Goal: Check status: Check status

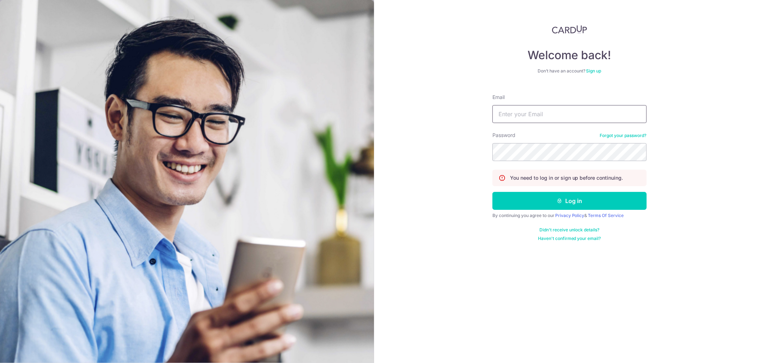
drag, startPoint x: 537, startPoint y: 106, endPoint x: 539, endPoint y: 114, distance: 8.2
click at [537, 106] on input "Email" at bounding box center [570, 114] width 154 height 18
type input "0"
click at [547, 116] on input "Email" at bounding box center [570, 114] width 154 height 18
type input "[EMAIL_ADDRESS][DOMAIN_NAME]"
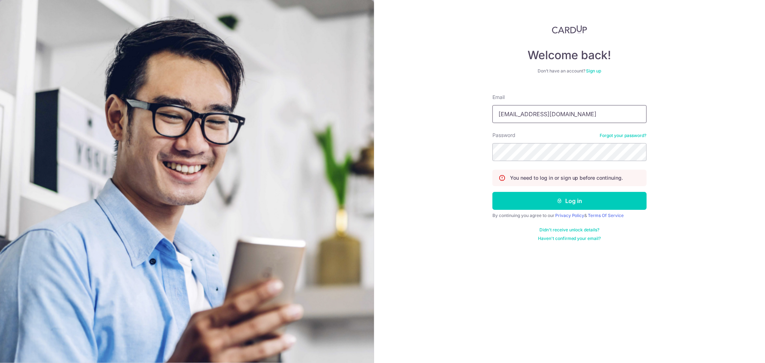
click at [493, 192] on button "Log in" at bounding box center [570, 201] width 154 height 18
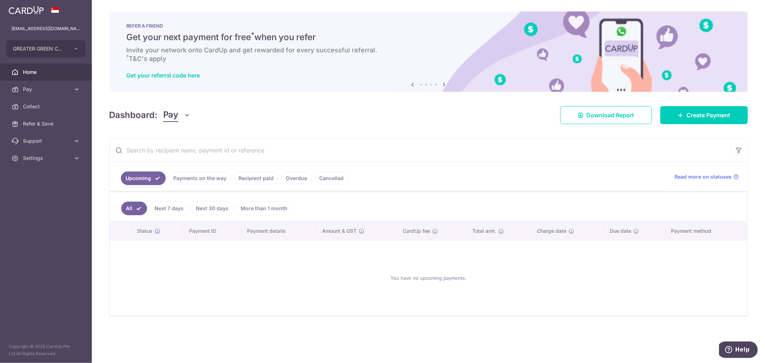
click at [253, 187] on ul "Upcoming Payments on the way Recipient paid Overdue Cancelled" at bounding box center [387, 176] width 557 height 29
click at [263, 180] on link "Recipient paid" at bounding box center [256, 178] width 44 height 14
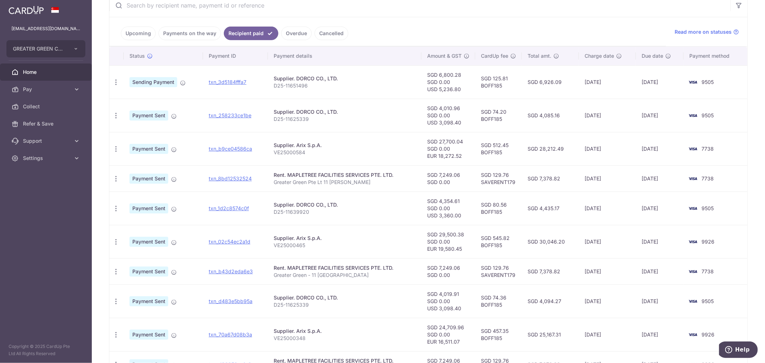
scroll to position [159, 0]
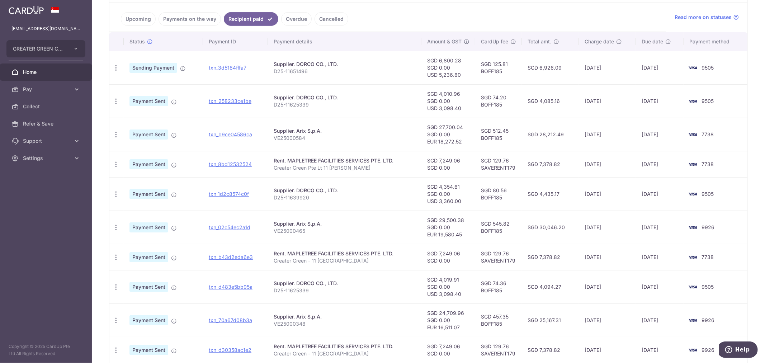
click at [443, 190] on td "SGD 4,354.61 SGD 0.00 USD 3,360.00" at bounding box center [449, 193] width 54 height 33
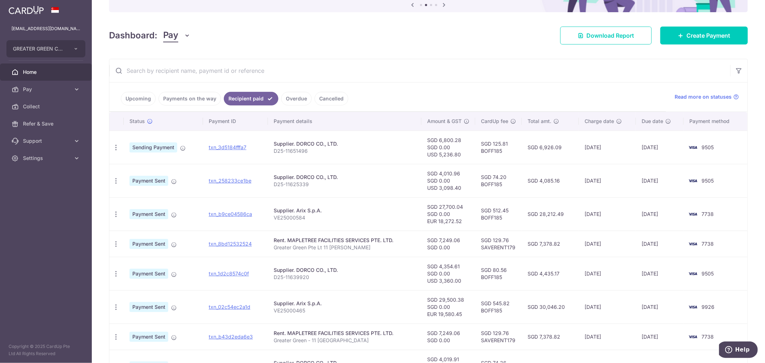
scroll to position [212, 0]
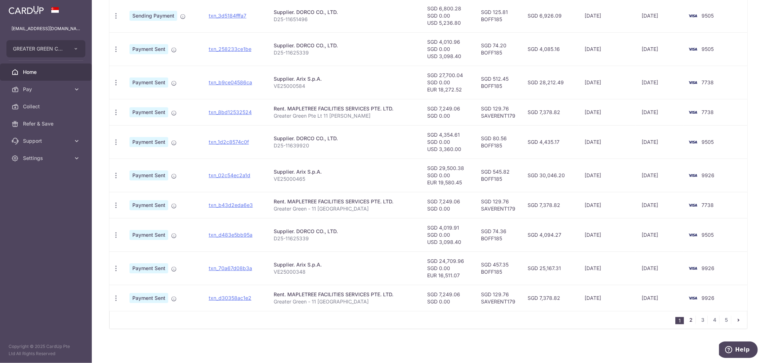
click at [687, 320] on link "2" at bounding box center [691, 320] width 9 height 9
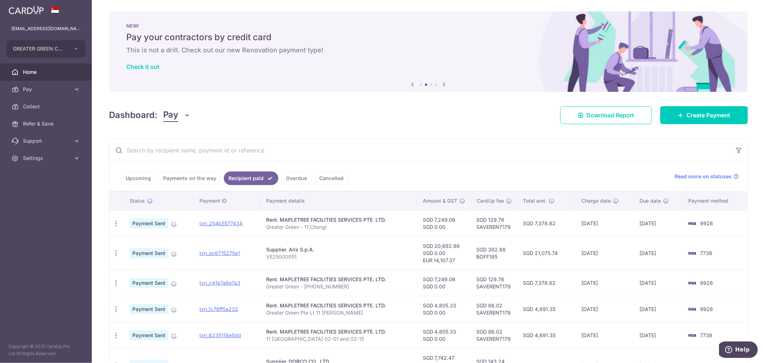
click at [249, 141] on input "text" at bounding box center [419, 150] width 621 height 23
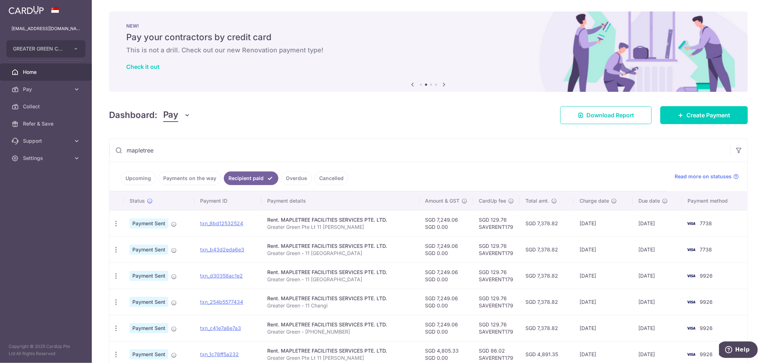
scroll to position [162, 0]
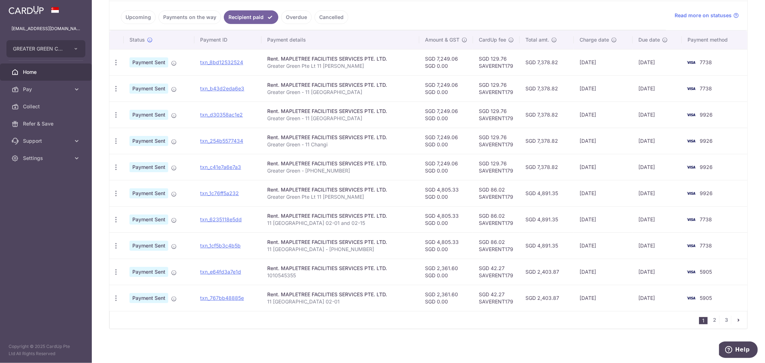
type input "mapletree"
drag, startPoint x: 436, startPoint y: 216, endPoint x: 468, endPoint y: 216, distance: 31.6
click at [468, 216] on td "SGD 4,805.33 SGD 0.00" at bounding box center [446, 219] width 54 height 26
copy td "4,805.33"
drag, startPoint x: 347, startPoint y: 224, endPoint x: 263, endPoint y: 222, distance: 83.3
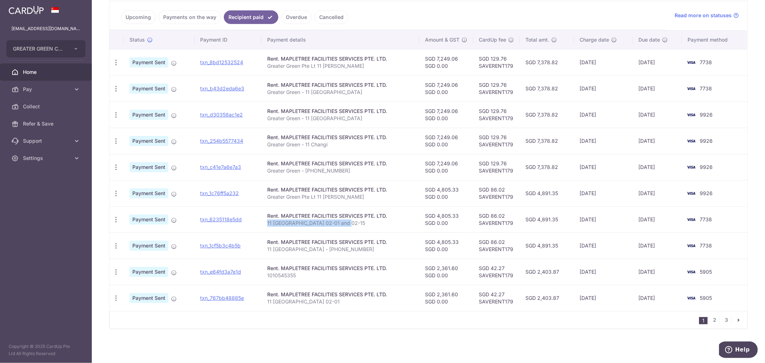
click at [263, 222] on td "Rent. MAPLETREE FACILITIES SERVICES PTE. LTD. 11 Changi North 02-01 and 02-15" at bounding box center [341, 219] width 158 height 26
drag, startPoint x: 506, startPoint y: 214, endPoint x: 490, endPoint y: 215, distance: 15.8
click at [490, 215] on td "SGD 86.02 SAVERENT179" at bounding box center [496, 219] width 47 height 26
copy td "86.02"
click at [493, 189] on td "SGD 86.02 SAVERENT179" at bounding box center [496, 193] width 47 height 26
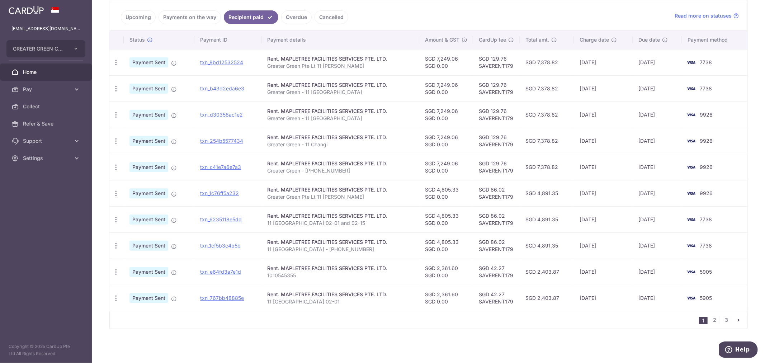
drag, startPoint x: 491, startPoint y: 188, endPoint x: 507, endPoint y: 188, distance: 15.1
click at [507, 188] on td "SGD 86.02 SAVERENT179" at bounding box center [496, 193] width 47 height 26
copy td "86.02"
drag, startPoint x: 492, startPoint y: 164, endPoint x: 506, endPoint y: 163, distance: 14.4
click at [506, 163] on td "SGD 129.76 SAVERENT179" at bounding box center [496, 167] width 47 height 26
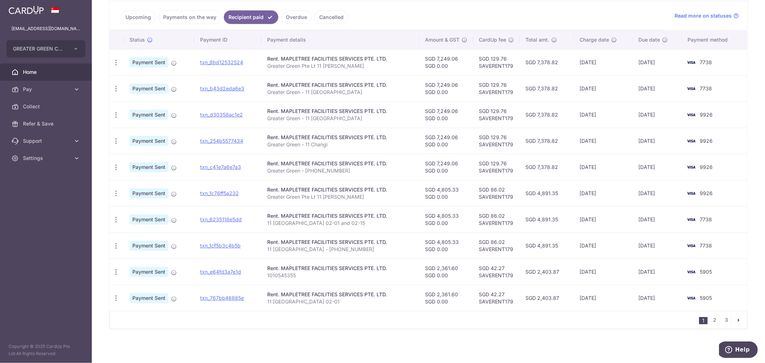
copy td "129.76"
drag, startPoint x: 491, startPoint y: 58, endPoint x: 507, endPoint y: 56, distance: 15.8
click at [506, 57] on td "SGD 129.76 SAVERENT179" at bounding box center [496, 62] width 47 height 26
copy td "129.76"
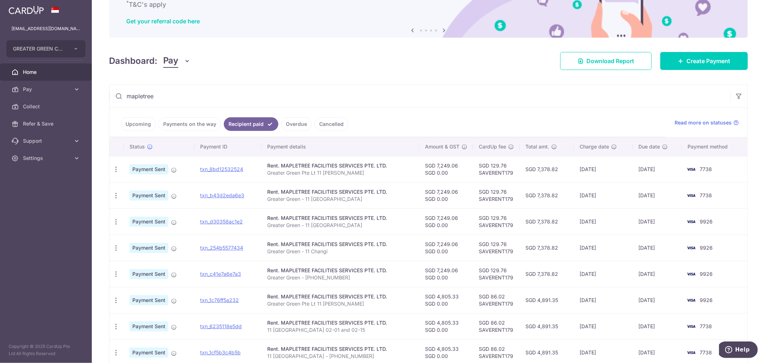
scroll to position [42, 0]
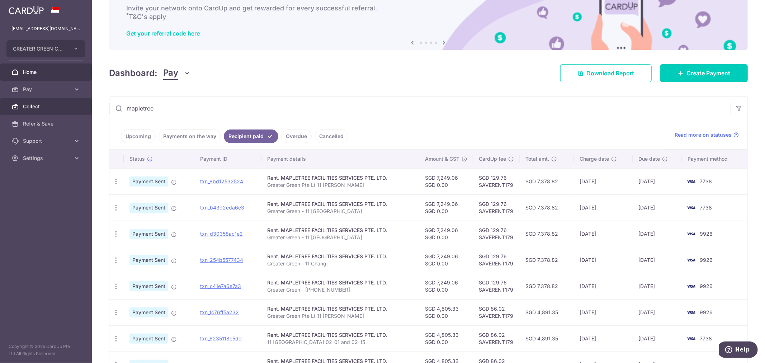
drag, startPoint x: 190, startPoint y: 108, endPoint x: 23, endPoint y: 107, distance: 167.9
click at [23, 107] on main "[EMAIL_ADDRESS][DOMAIN_NAME] GREATER GREEN COMPANY PTE. LTD. Add new company GR…" at bounding box center [382, 181] width 765 height 363
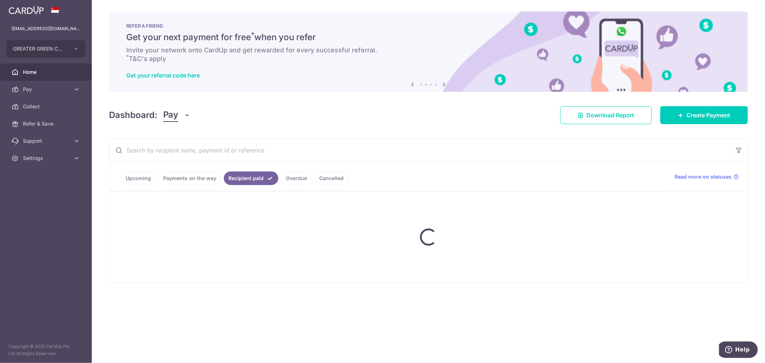
click at [230, 124] on div "Dashboard: Pay Pay Collect Download Report Create Payment" at bounding box center [428, 113] width 639 height 21
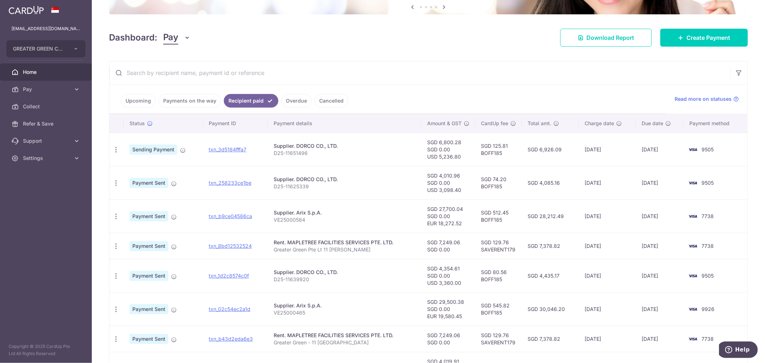
scroll to position [80, 0]
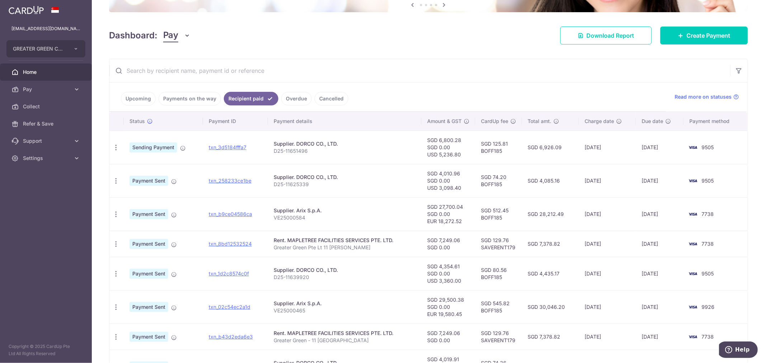
drag, startPoint x: 461, startPoint y: 189, endPoint x: 437, endPoint y: 189, distance: 24.0
click at [437, 189] on td "SGD 4,010.96 SGD 0.00 USD 3,098.40" at bounding box center [449, 180] width 54 height 33
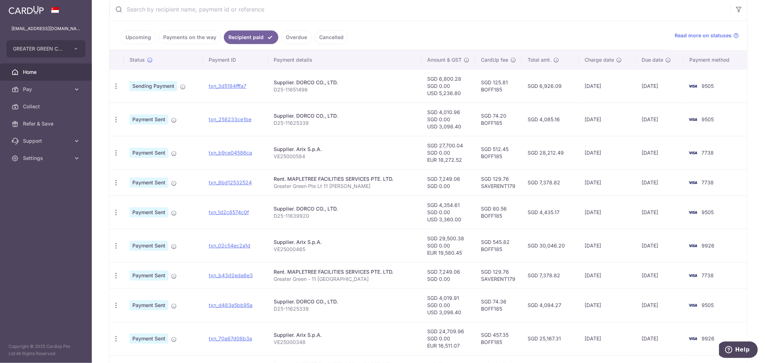
scroll to position [159, 0]
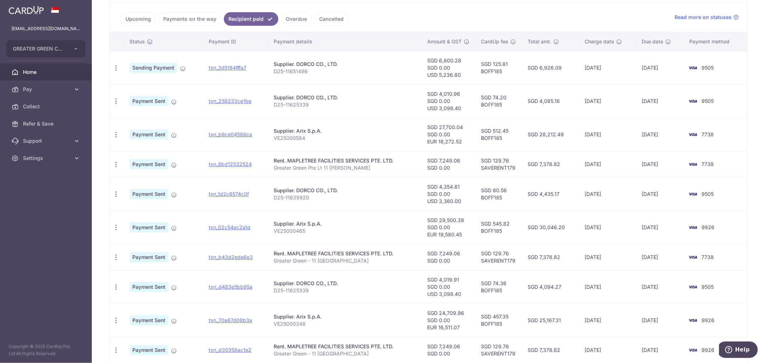
drag, startPoint x: 462, startPoint y: 294, endPoint x: 436, endPoint y: 293, distance: 25.9
click at [436, 293] on td "SGD 4,019.91 SGD 0.00 USD 3,098.40" at bounding box center [449, 286] width 54 height 33
click at [617, 51] on th "Charge date" at bounding box center [607, 41] width 57 height 19
drag, startPoint x: 440, startPoint y: 93, endPoint x: 461, endPoint y: 93, distance: 20.8
click at [461, 93] on td "SGD 4,010.96 SGD 0.00 USD 3,098.40" at bounding box center [449, 100] width 54 height 33
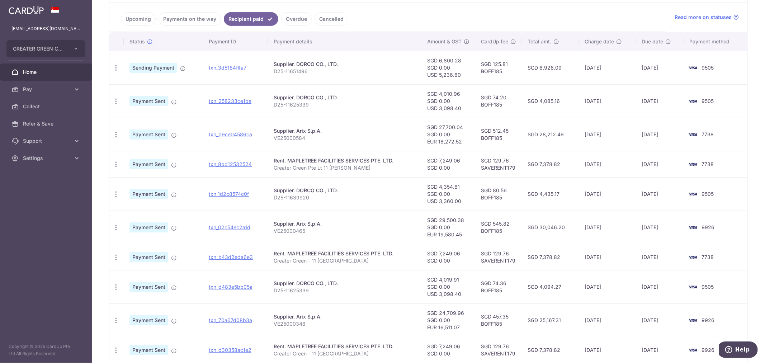
click at [460, 108] on td "SGD 4,010.96 SGD 0.00 USD 3,098.40" at bounding box center [449, 100] width 54 height 33
click at [463, 109] on td "SGD 4,010.96 SGD 0.00 USD 3,098.40" at bounding box center [449, 100] width 54 height 33
click at [632, 64] on td "[DATE]" at bounding box center [607, 67] width 57 height 33
drag, startPoint x: 467, startPoint y: 94, endPoint x: 440, endPoint y: 91, distance: 27.4
click at [440, 91] on td "SGD 4,010.96 SGD 0.00 USD 3,098.40" at bounding box center [449, 100] width 54 height 33
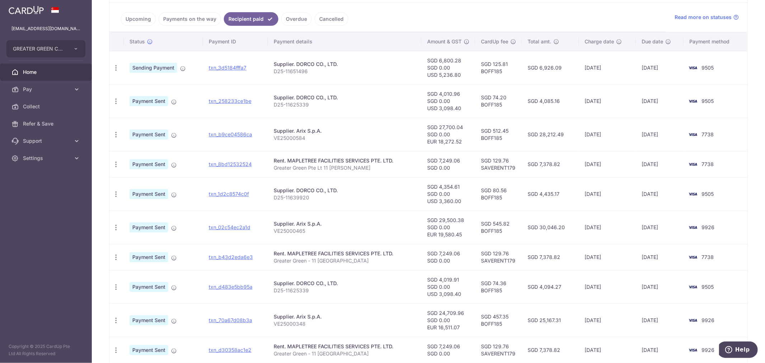
copy td "4,010.96"
drag, startPoint x: 494, startPoint y: 95, endPoint x: 508, endPoint y: 95, distance: 14.0
click at [508, 95] on td "SGD 74.20 BOFF185" at bounding box center [498, 100] width 47 height 33
copy td "74.20"
drag, startPoint x: 458, startPoint y: 76, endPoint x: 440, endPoint y: 76, distance: 17.9
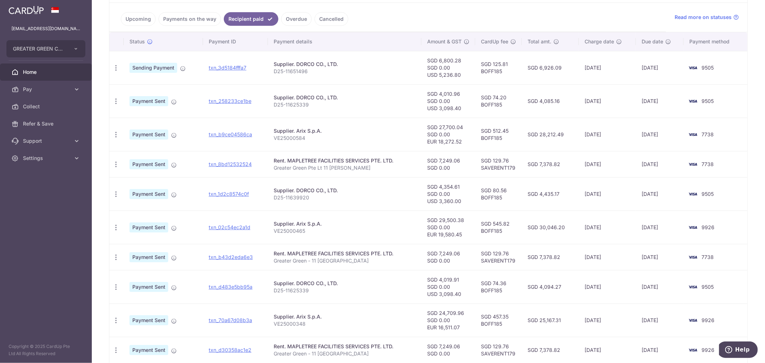
click at [440, 76] on td "SGD 6,800.28 SGD 0.00 USD 5,236.80" at bounding box center [449, 67] width 54 height 33
drag, startPoint x: 439, startPoint y: 76, endPoint x: 461, endPoint y: 75, distance: 21.9
click at [461, 75] on td "SGD 6,800.28 SGD 0.00 USD 5,236.80" at bounding box center [449, 67] width 54 height 33
copy td "5,236.80"
click at [651, 54] on td "[DATE]" at bounding box center [660, 67] width 48 height 33
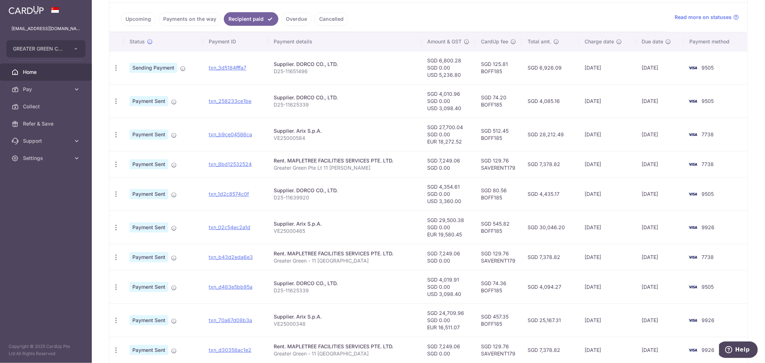
drag, startPoint x: 459, startPoint y: 60, endPoint x: 440, endPoint y: 61, distance: 19.4
click at [440, 61] on td "SGD 6,800.28 SGD 0.00 USD 5,236.80" at bounding box center [449, 67] width 54 height 33
copy td "6,800.28"
drag, startPoint x: 510, startPoint y: 63, endPoint x: 493, endPoint y: 63, distance: 16.9
click at [493, 63] on td "SGD 125.81 BOFF185" at bounding box center [498, 67] width 47 height 33
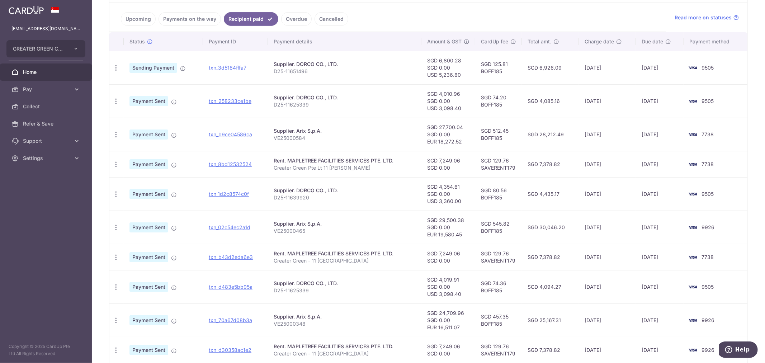
copy td "125.81"
click at [399, 19] on ul "Upcoming Payments on the way Recipient paid Overdue Cancelled" at bounding box center [387, 17] width 557 height 29
